Goal: Navigation & Orientation: Go to known website

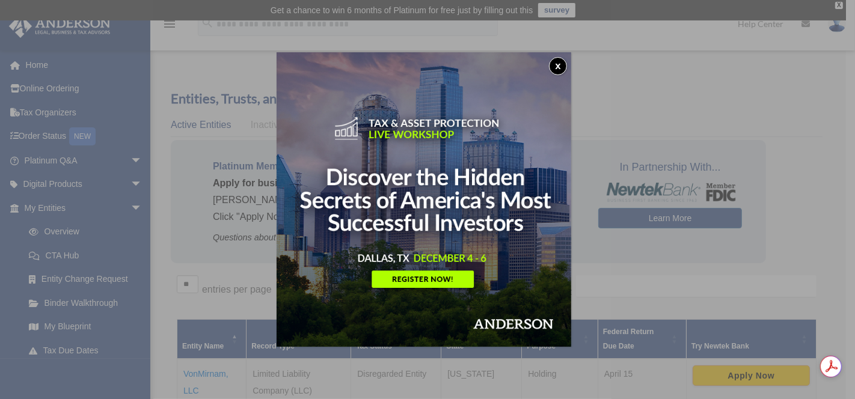
click at [562, 61] on button "x" at bounding box center [558, 66] width 18 height 18
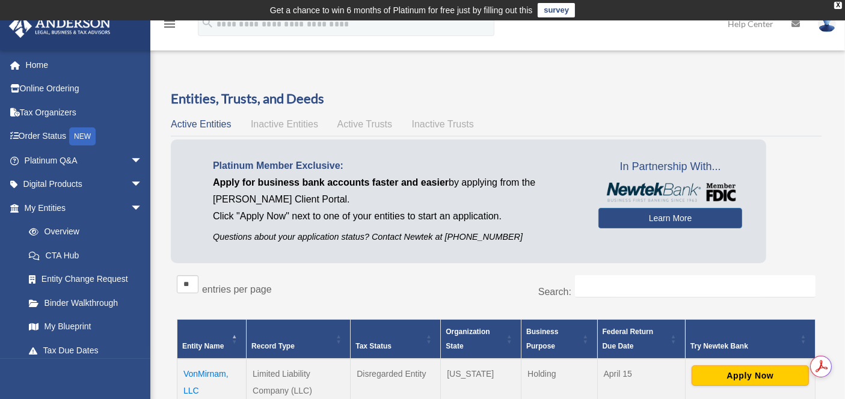
click at [46, 65] on link "Home" at bounding box center [84, 65] width 152 height 24
